Goal: Information Seeking & Learning: Learn about a topic

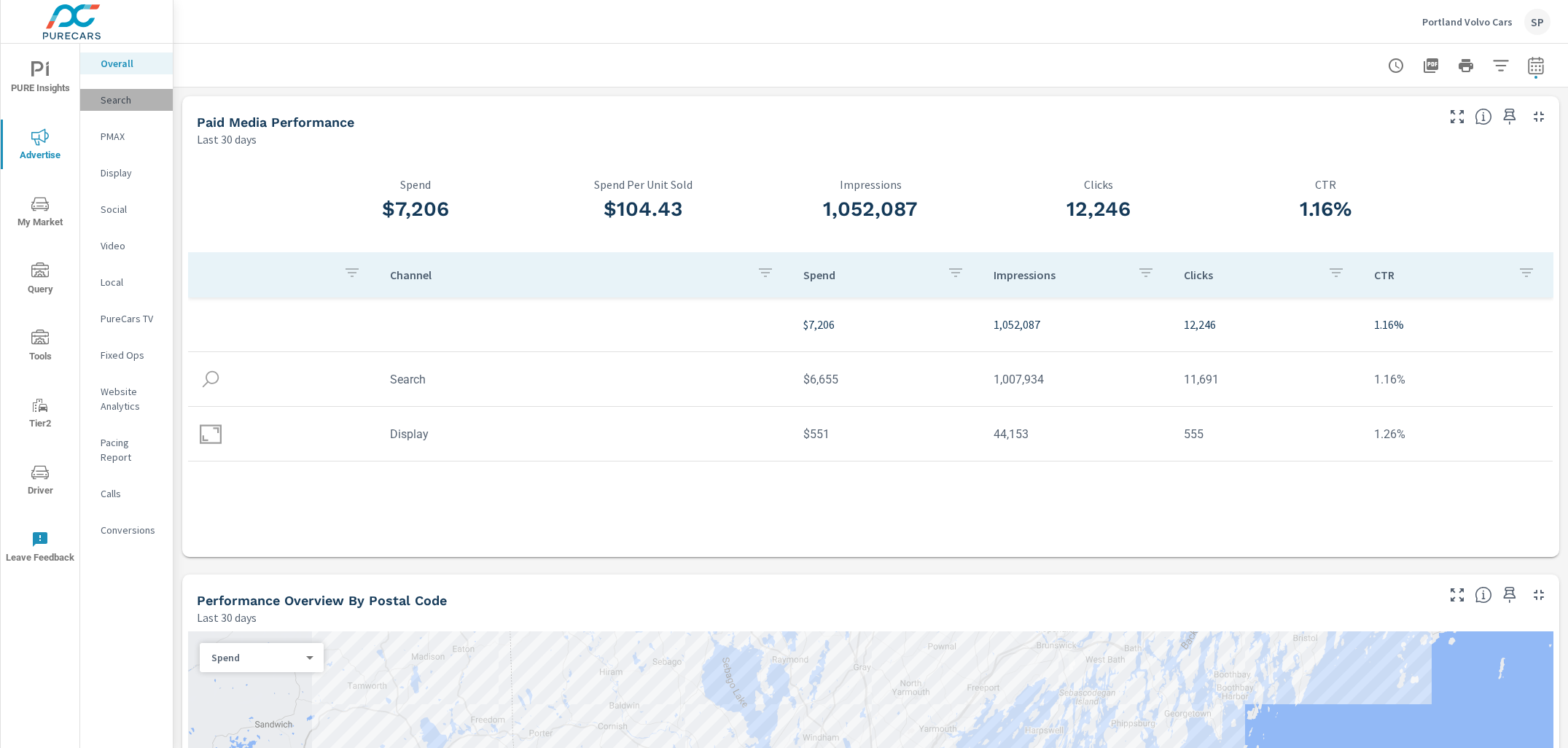
click at [118, 97] on p "Search" at bounding box center [131, 100] width 61 height 15
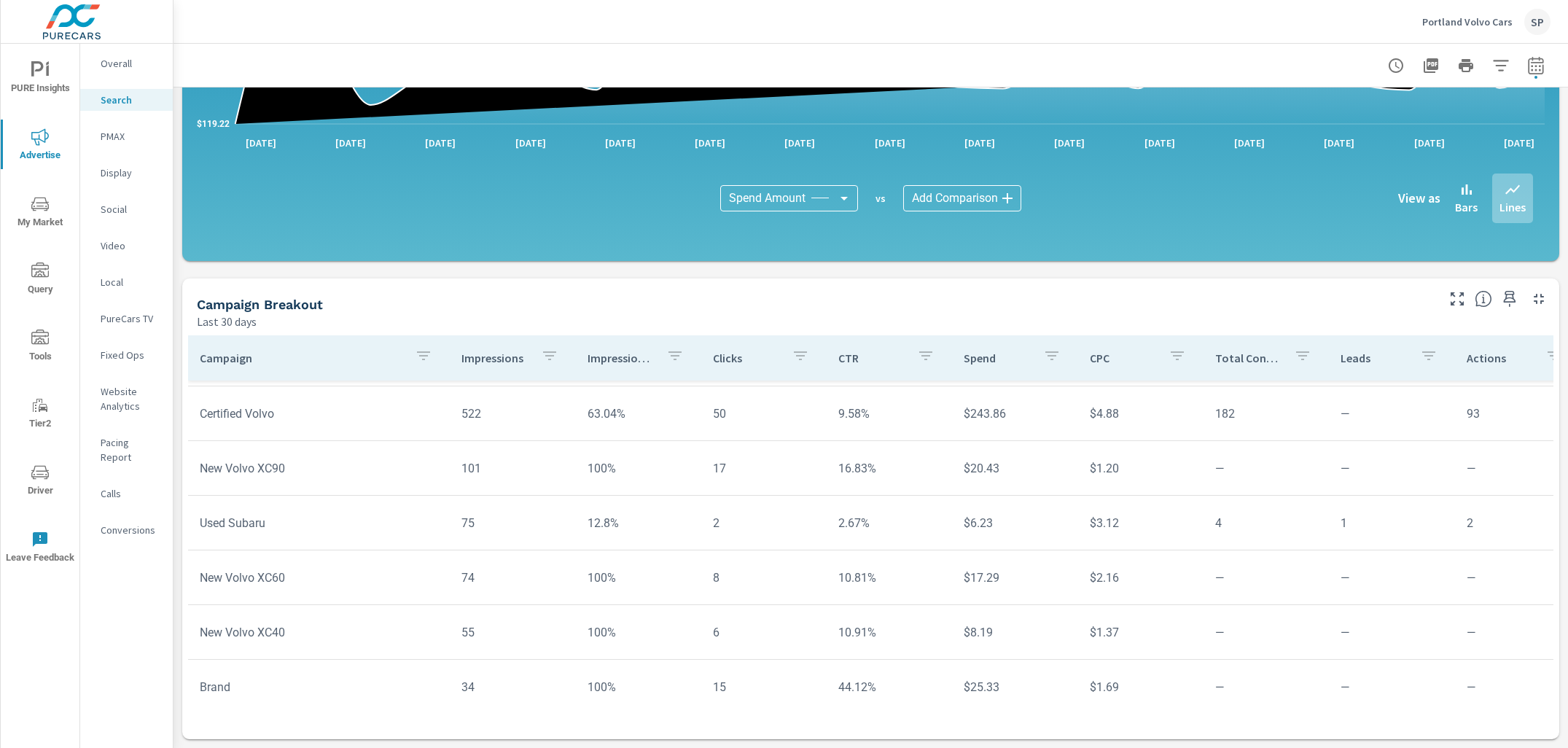
scroll to position [270, 0]
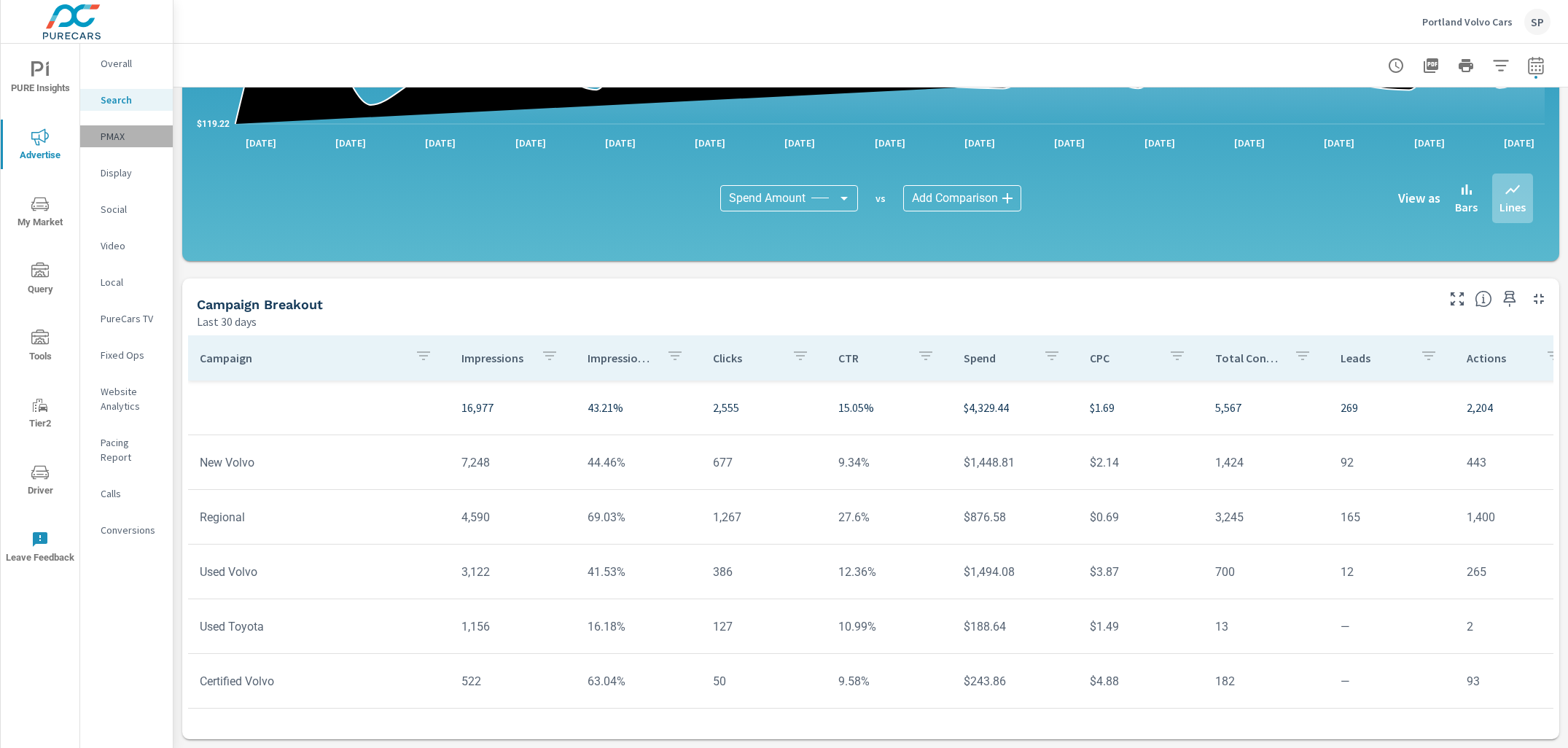
click at [111, 133] on p "PMAX" at bounding box center [131, 136] width 61 height 15
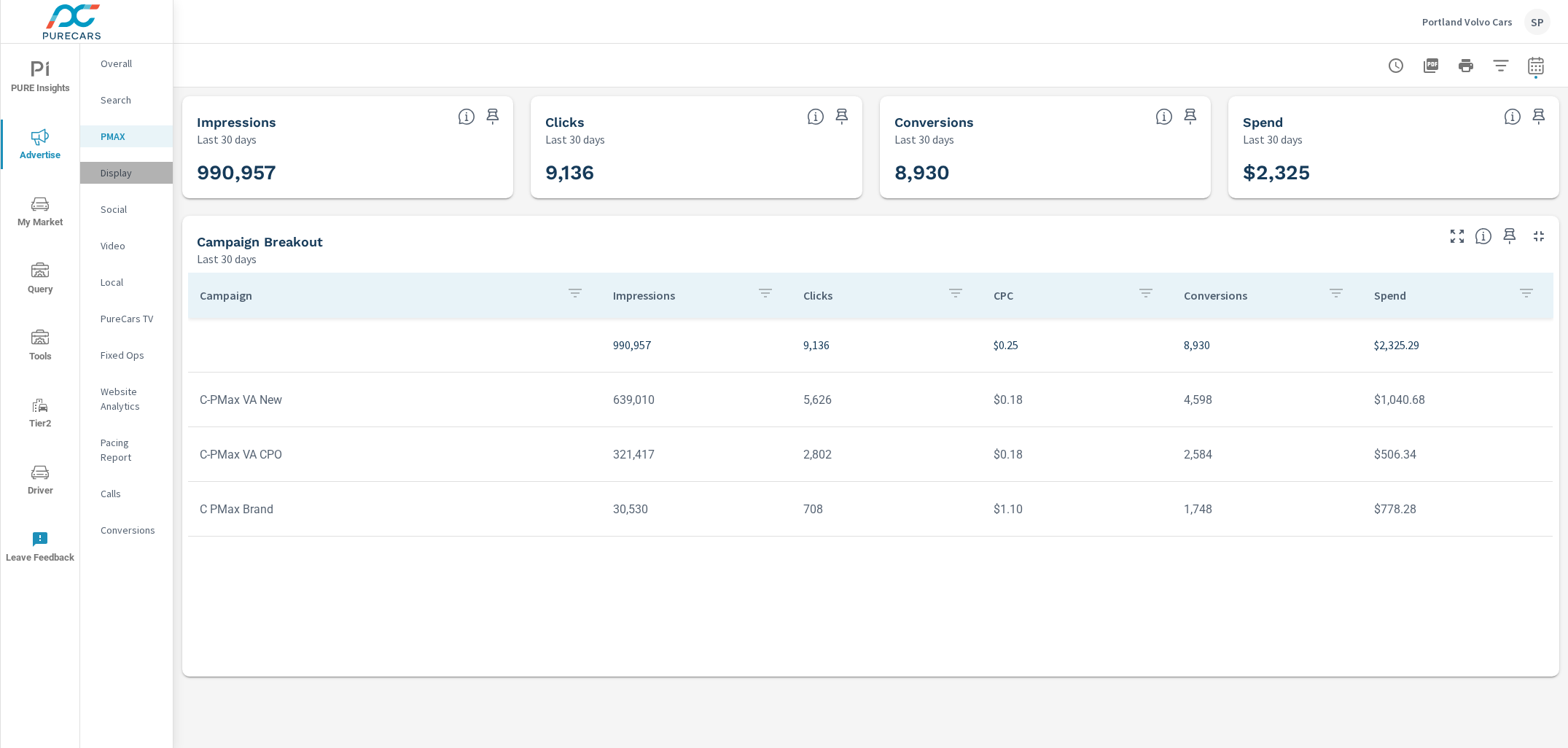
click at [114, 170] on p "Display" at bounding box center [131, 173] width 61 height 15
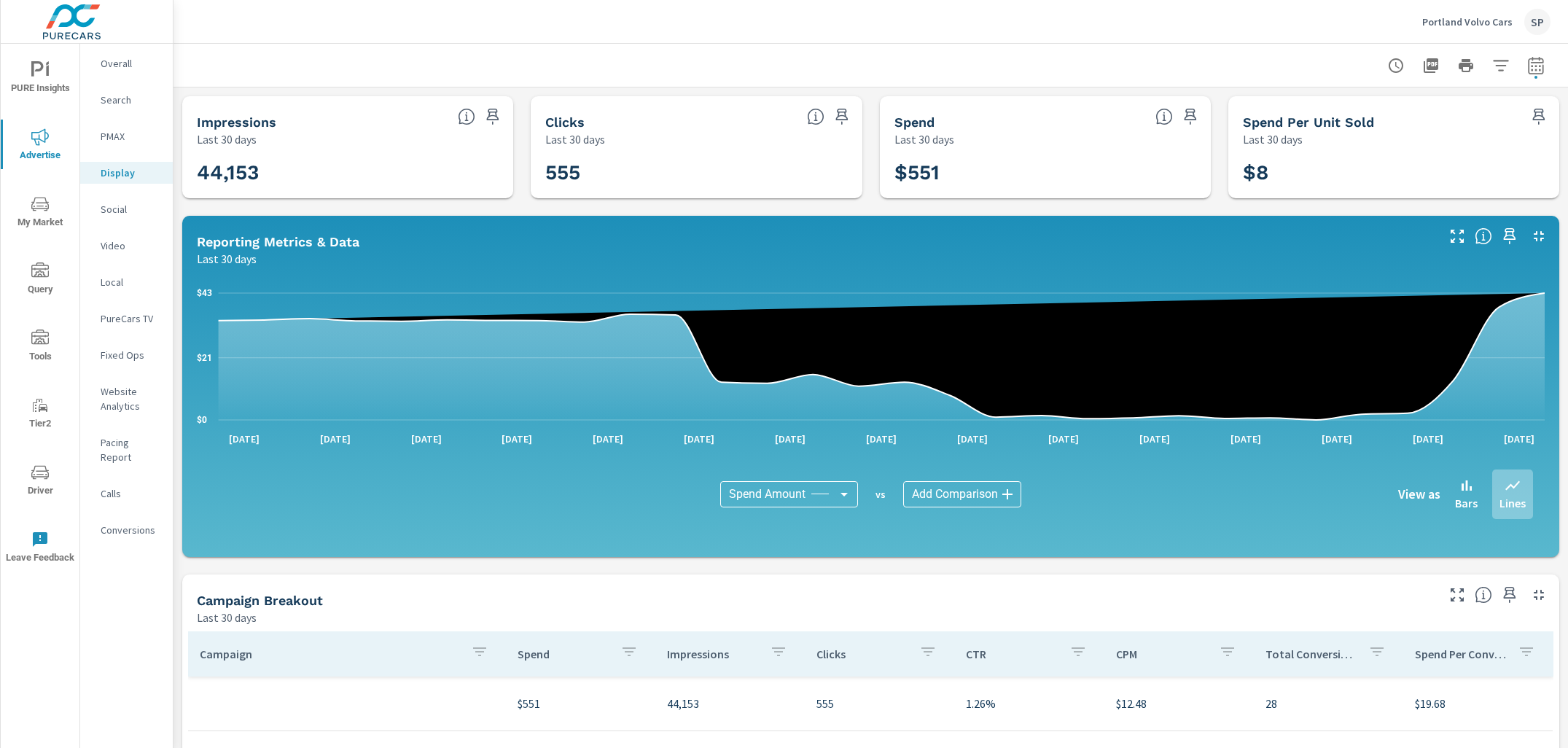
click at [116, 61] on p "Overall" at bounding box center [131, 64] width 61 height 15
